Goal: Task Accomplishment & Management: Manage account settings

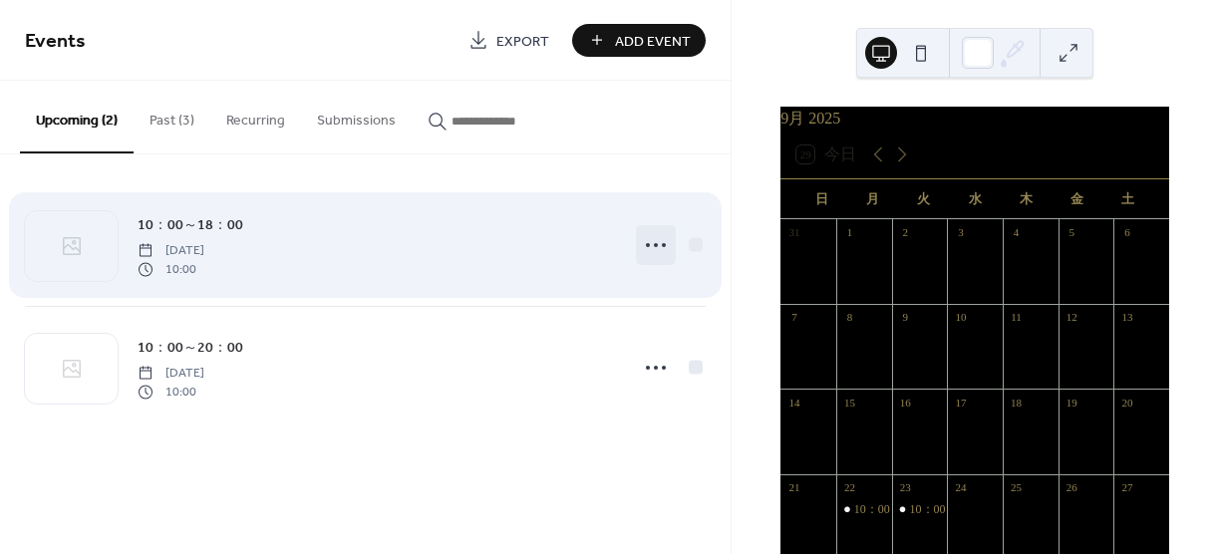
click at [652, 244] on icon at bounding box center [656, 245] width 32 height 32
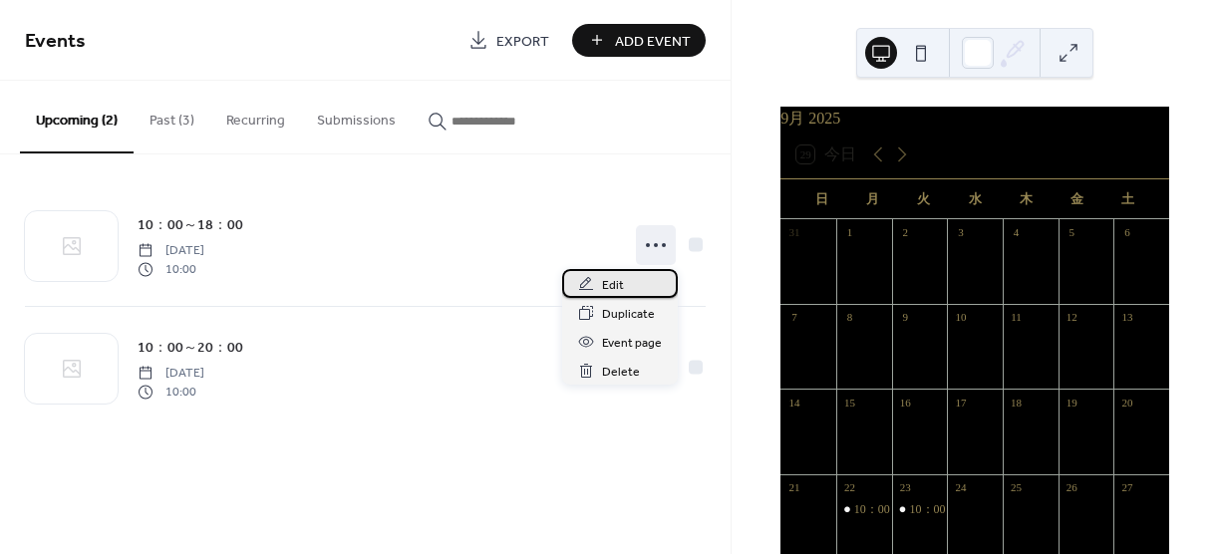
click at [637, 280] on div "Edit" at bounding box center [620, 283] width 116 height 29
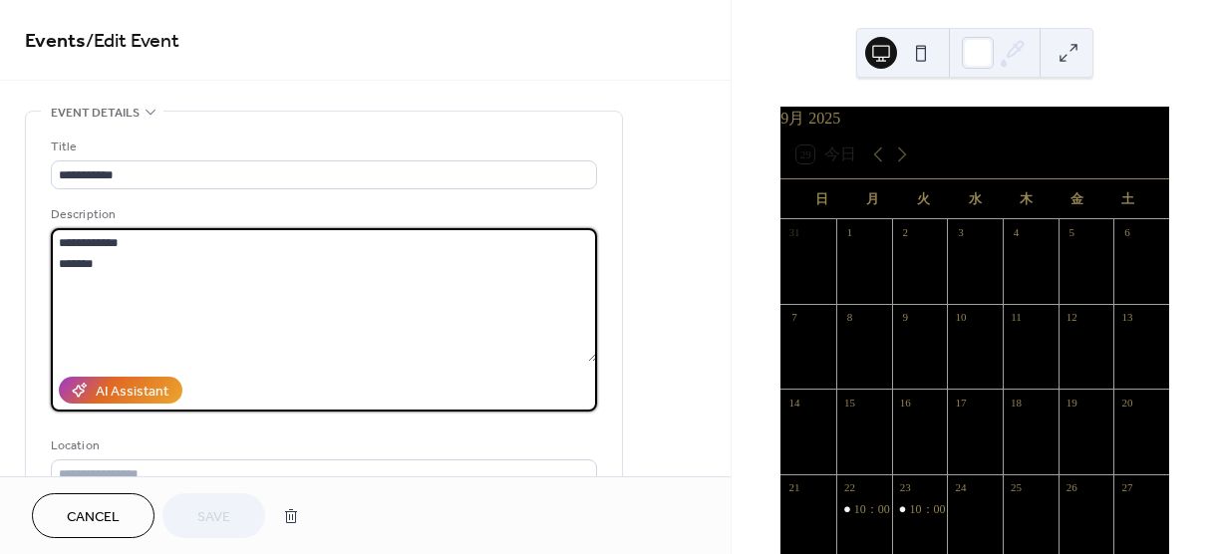
drag, startPoint x: 106, startPoint y: 260, endPoint x: 11, endPoint y: 242, distance: 96.4
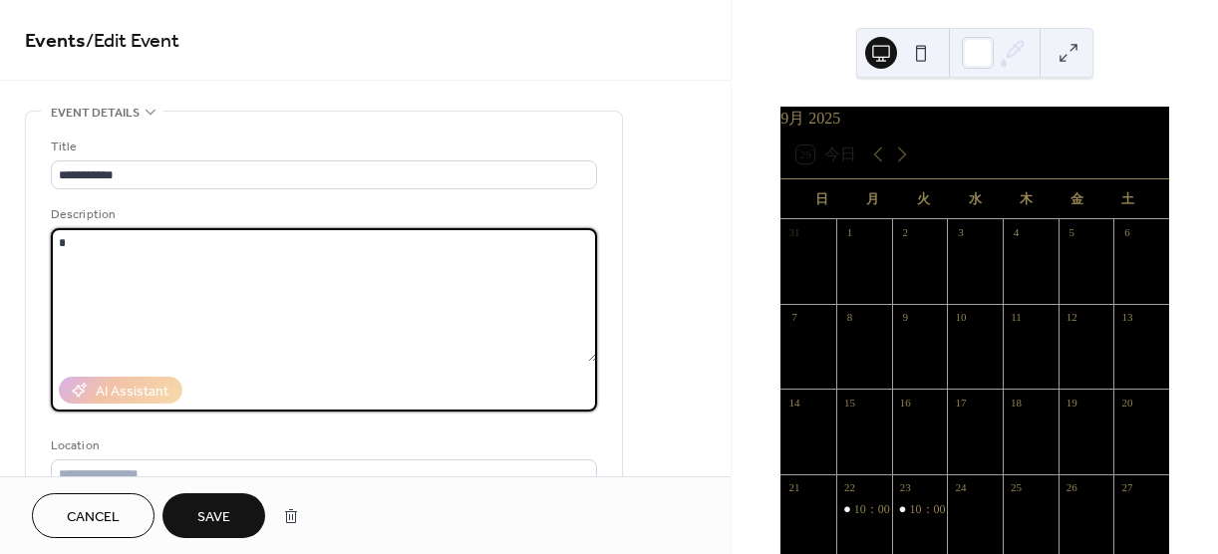
type textarea "*"
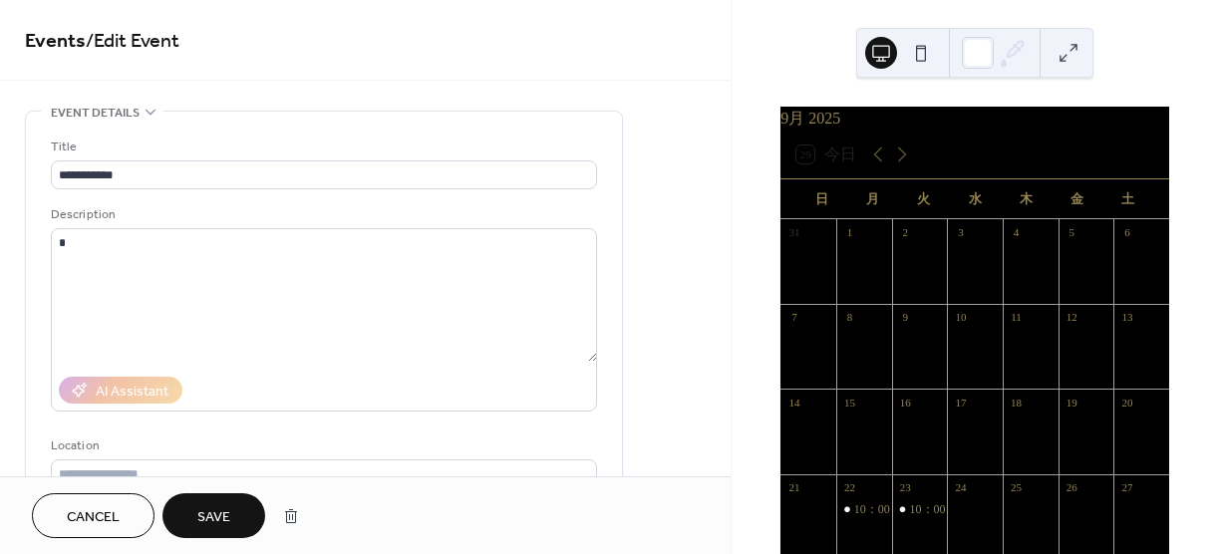
click at [204, 518] on span "Save" at bounding box center [213, 517] width 33 height 21
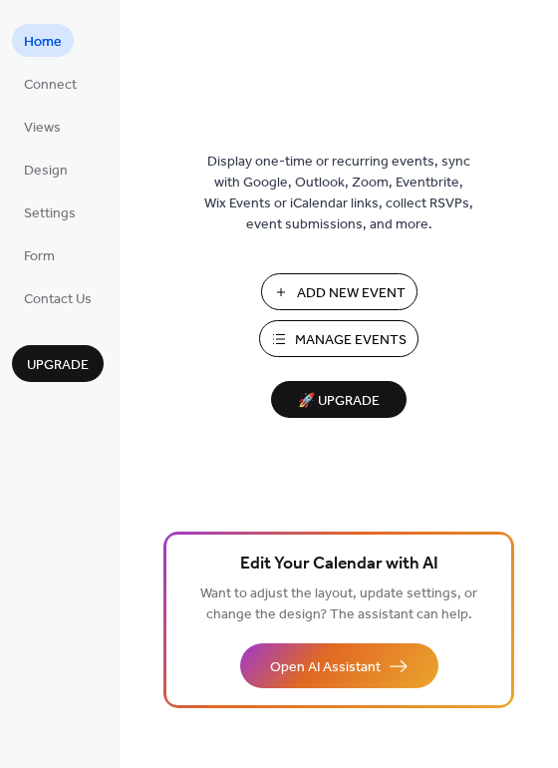
click at [388, 336] on span "Manage Events" at bounding box center [351, 340] width 112 height 21
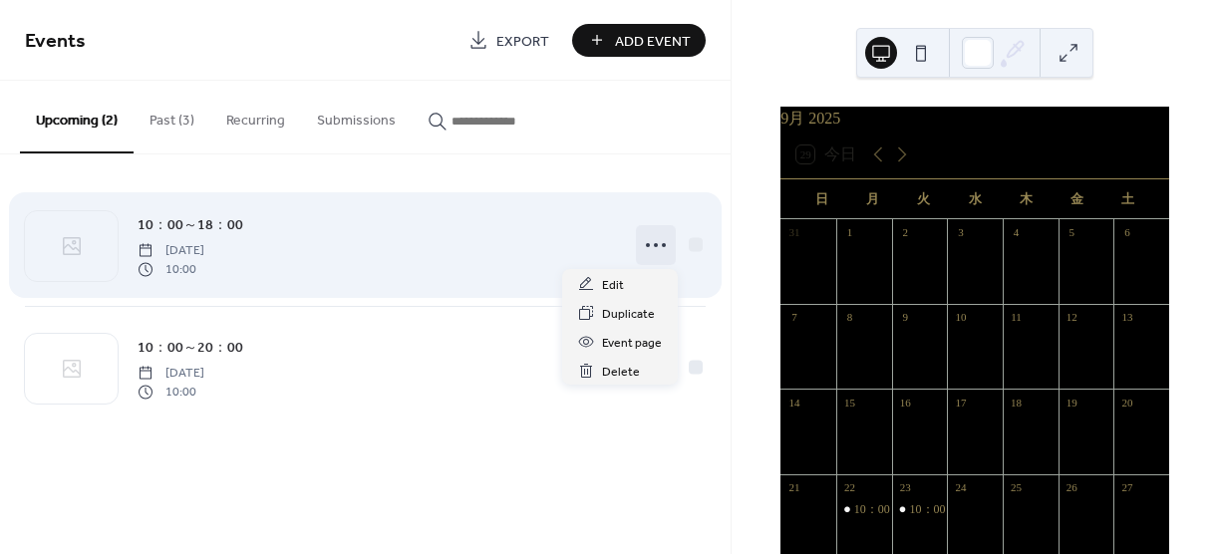
click at [670, 234] on icon at bounding box center [656, 245] width 32 height 32
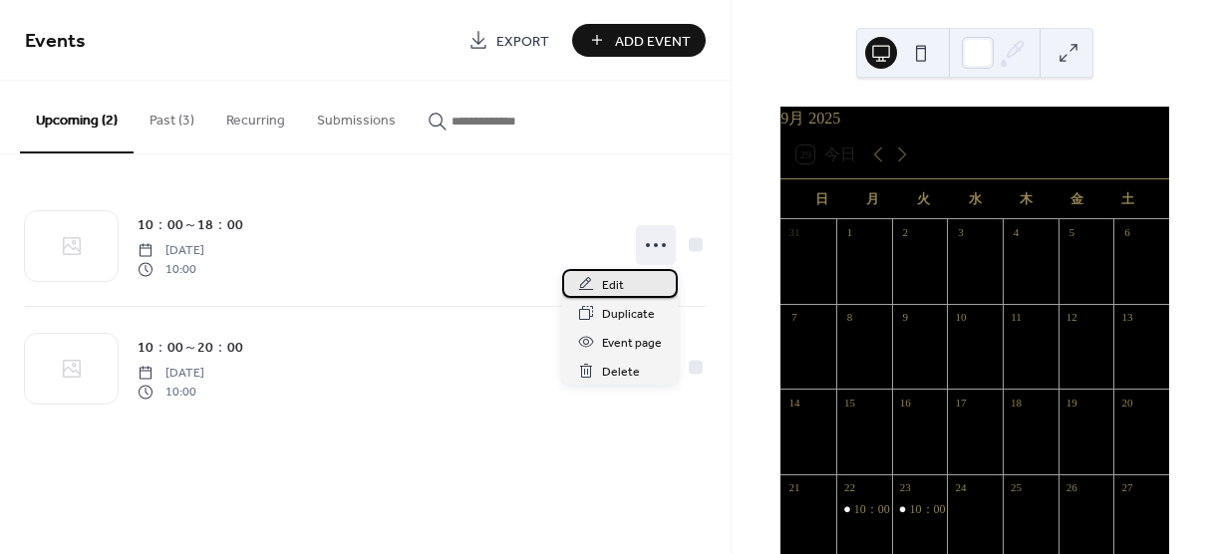
click at [618, 284] on span "Edit" at bounding box center [613, 285] width 22 height 21
